Goal: Transaction & Acquisition: Purchase product/service

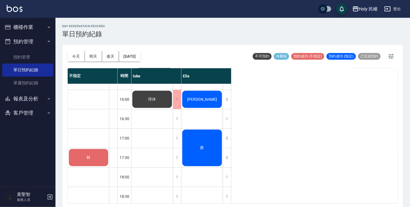
scroll to position [139, 0]
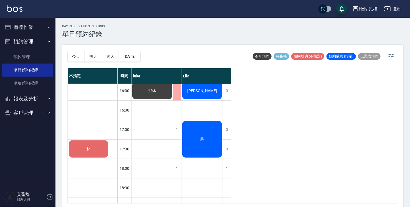
click at [207, 139] on div "蔡" at bounding box center [201, 139] width 41 height 38
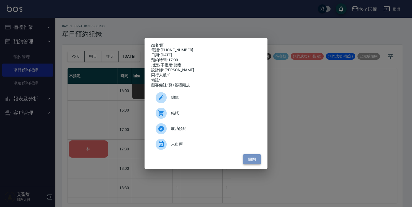
click at [247, 161] on button "關閉" at bounding box center [252, 159] width 18 height 10
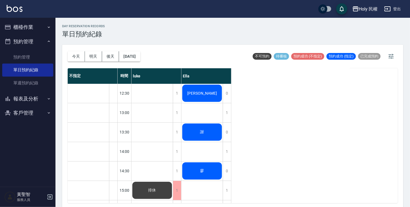
scroll to position [0, 0]
click at [199, 88] on div "[PERSON_NAME]" at bounding box center [201, 93] width 41 height 19
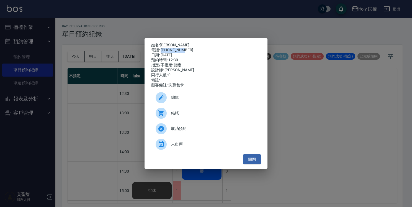
drag, startPoint x: 160, startPoint y: 47, endPoint x: 183, endPoint y: 49, distance: 23.1
click at [183, 49] on div "電話: [PHONE_NUMBER]" at bounding box center [206, 50] width 110 height 5
drag, startPoint x: 183, startPoint y: 49, endPoint x: 180, endPoint y: 46, distance: 4.8
drag, startPoint x: 180, startPoint y: 46, endPoint x: 165, endPoint y: 53, distance: 16.3
click at [165, 53] on div "日期: [DATE]" at bounding box center [206, 55] width 110 height 5
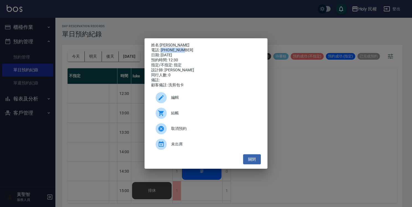
drag, startPoint x: 161, startPoint y: 47, endPoint x: 185, endPoint y: 47, distance: 23.8
click at [185, 48] on div "電話: [PHONE_NUMBER]" at bounding box center [206, 50] width 110 height 5
drag, startPoint x: 185, startPoint y: 47, endPoint x: 180, endPoint y: 48, distance: 4.8
copy div "0989221369"
click at [249, 160] on button "關閉" at bounding box center [252, 159] width 18 height 10
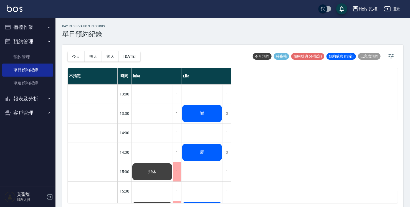
scroll to position [28, 0]
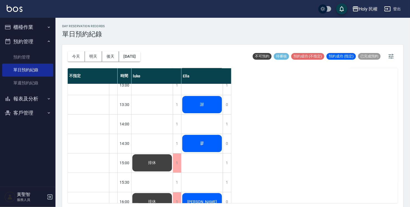
click at [209, 110] on div "謝" at bounding box center [201, 104] width 41 height 19
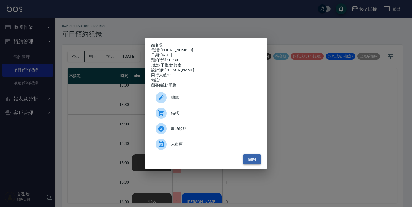
click at [251, 164] on button "關閉" at bounding box center [252, 159] width 18 height 10
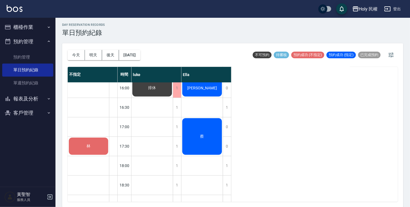
scroll to position [85, 0]
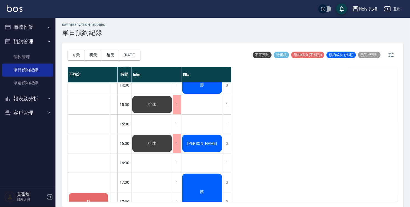
click at [6, 97] on icon "button" at bounding box center [7, 98] width 7 height 7
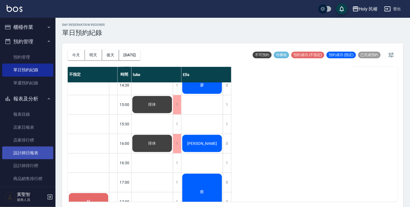
click at [32, 151] on link "設計師日報表" at bounding box center [27, 152] width 51 height 13
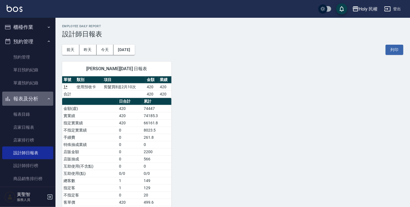
click at [30, 101] on button "報表及分析" at bounding box center [27, 98] width 51 height 14
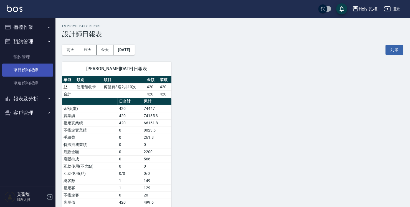
click at [33, 71] on link "單日預約紀錄" at bounding box center [27, 69] width 51 height 13
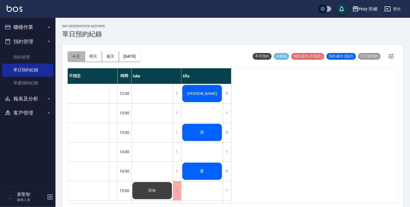
click at [78, 56] on button "今天" at bounding box center [76, 56] width 17 height 10
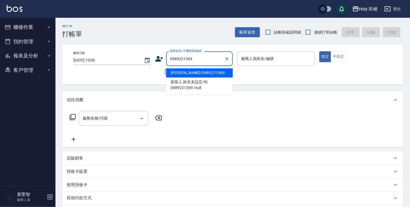
click at [201, 71] on li "杜景翔/0989221369/" at bounding box center [199, 72] width 67 height 9
type input "杜景翔/0989221369/"
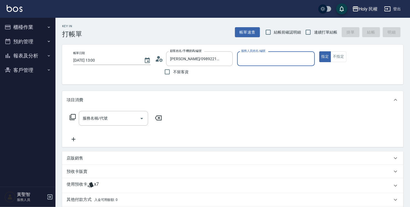
click at [271, 53] on div "服務人員姓名/編號" at bounding box center [275, 58] width 77 height 15
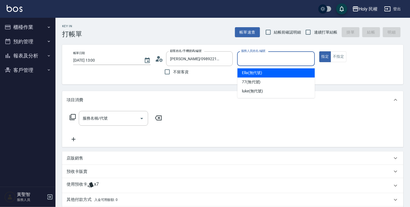
click at [269, 74] on div "Ella (無代號)" at bounding box center [275, 72] width 77 height 9
type input "Ella(無代號)"
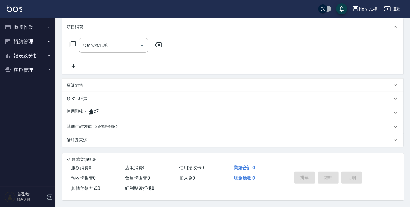
scroll to position [75, 0]
click at [108, 109] on div "使用預收卡 x7" at bounding box center [229, 112] width 325 height 8
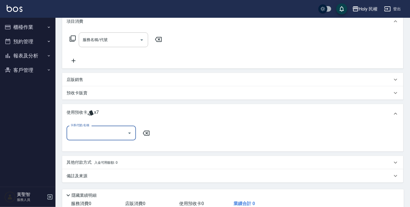
scroll to position [116, 0]
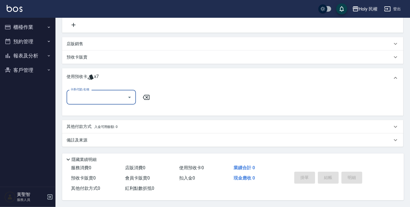
click at [125, 98] on div at bounding box center [129, 97] width 8 height 15
click at [121, 94] on input "卡券代號/名稱" at bounding box center [97, 97] width 56 height 10
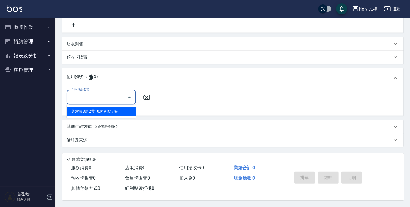
click at [108, 110] on div "剪髮買8送2共10次 剩餘7張" at bounding box center [101, 111] width 69 height 9
type input "剪髮買8送2共10次"
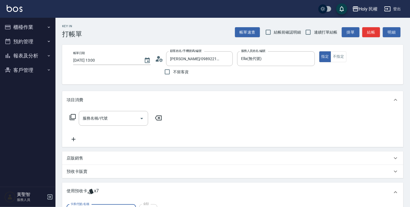
scroll to position [123, 0]
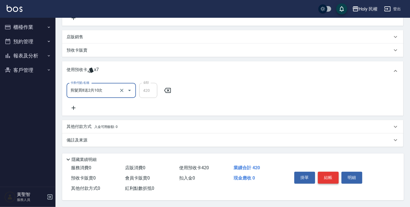
click at [326, 174] on button "結帳" at bounding box center [328, 178] width 21 height 12
